Goal: Task Accomplishment & Management: Manage account settings

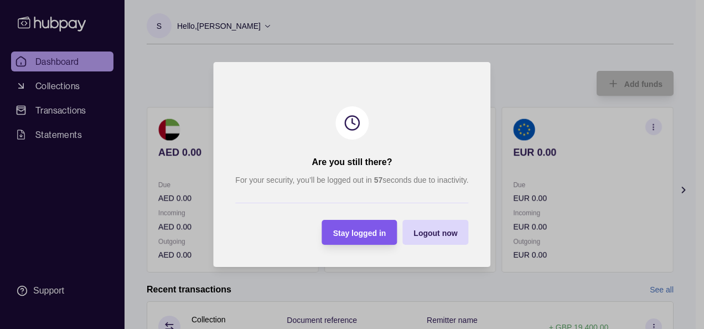
click at [334, 230] on span "Stay logged in" at bounding box center [359, 233] width 53 height 9
